Goal: Task Accomplishment & Management: Complete application form

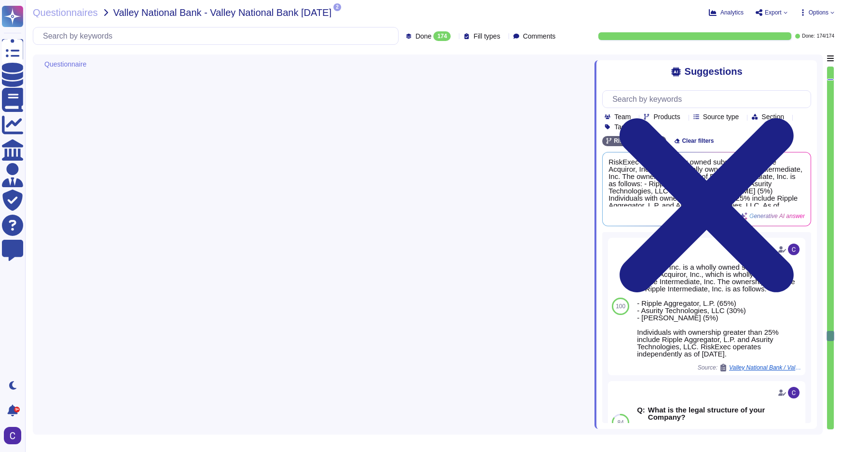
type textarea "To ensure that the latest versions of the operating system are installed with a…"
type textarea "System hardening standards are established and maintained for server and workst…"
type textarea "- Transport Protocols: TLS 1.2, HTTPS, SSL - Services: Secure data transmission…"
type textarea "RiskExec"
type textarea "The information captured includes operating system, network, and application lo…"
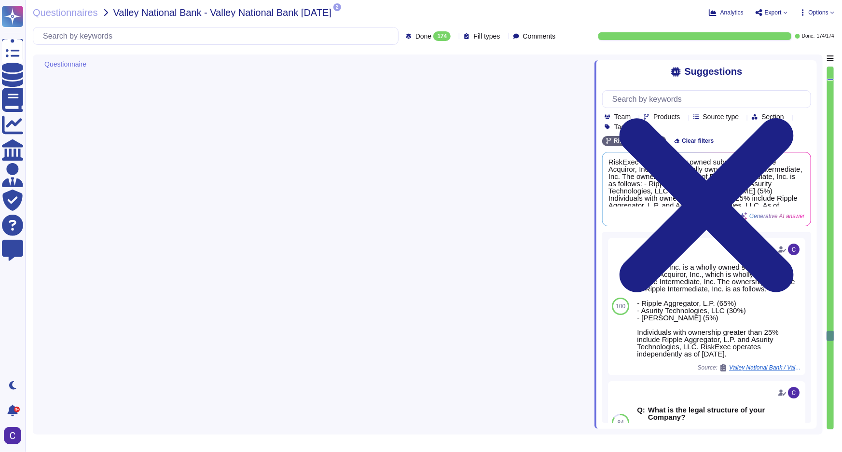
scroll to position [11914, 0]
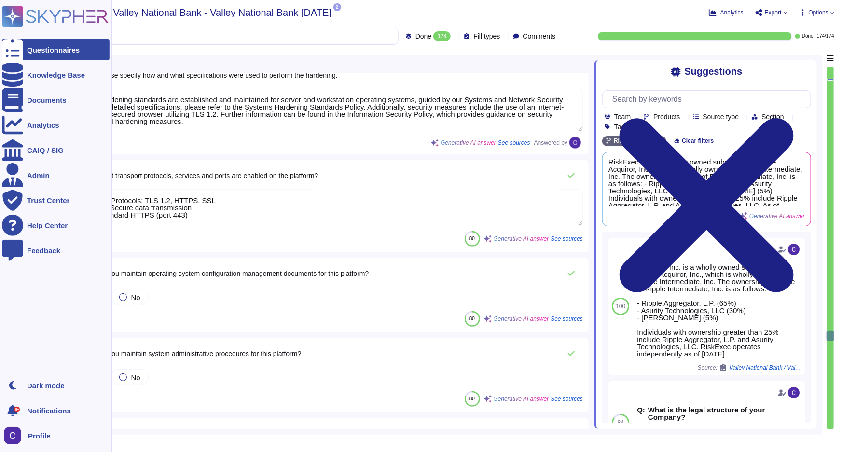
click at [50, 48] on div "Questionnaires" at bounding box center [53, 49] width 53 height 7
